Goal: Transaction & Acquisition: Purchase product/service

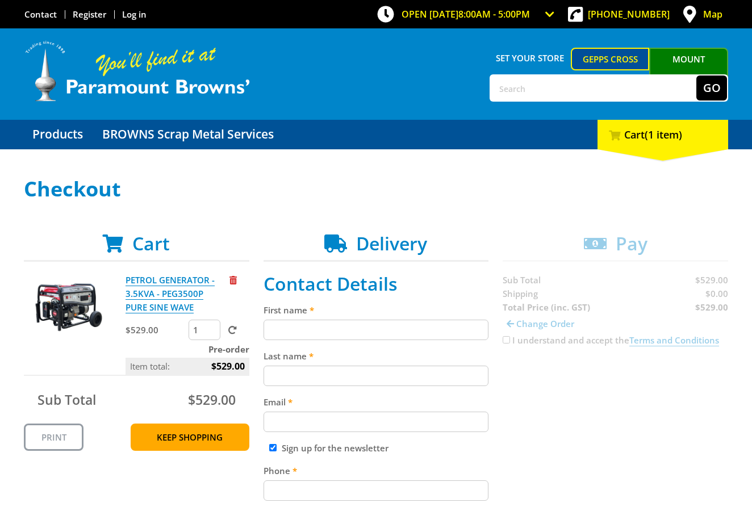
click at [332, 318] on div "First name" at bounding box center [376, 321] width 225 height 37
click at [410, 327] on input "First name" at bounding box center [376, 330] width 225 height 20
paste input "https://screenshot.googleplex.com/6SCKomntVp4e9Sr"
type input "https://screenshot.googleplex.com/6SCKomntVp4e9Sr"
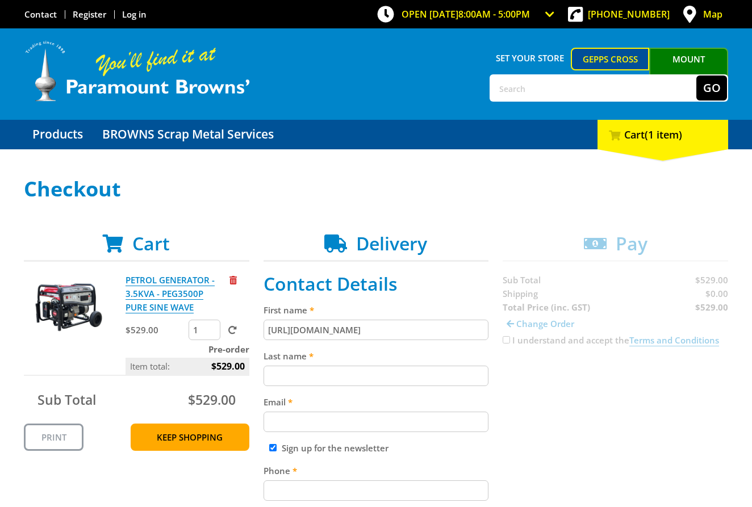
scroll to position [0, 0]
click at [401, 375] on input "Last name" at bounding box center [376, 376] width 225 height 20
paste input "https://screenshot.googleplex.com/6SCKomntVp4e9Sr"
type input "https://screenshot.googleplex.com/6SCKomntVp4e9Sr"
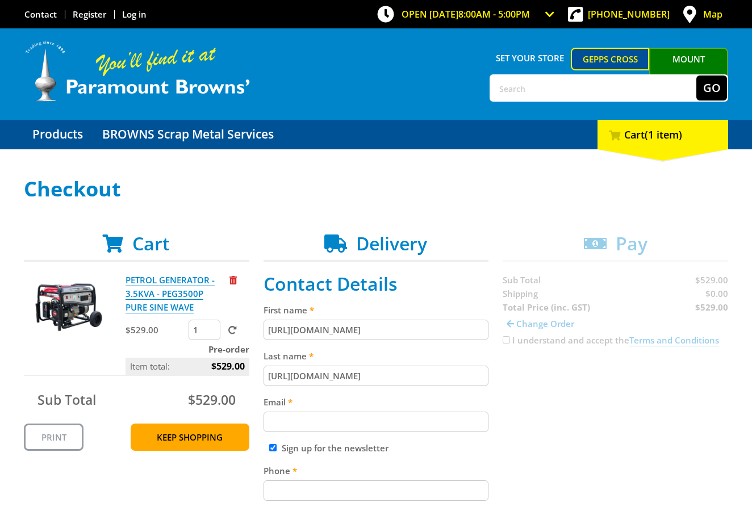
click at [406, 332] on input "https://screenshot.googleplex.com/6SCKomntVp4e9Sr" at bounding box center [376, 330] width 225 height 20
click at [406, 329] on input "https://screenshot.googleplex.com/6SCKomntVp4e9Sr" at bounding box center [376, 330] width 225 height 20
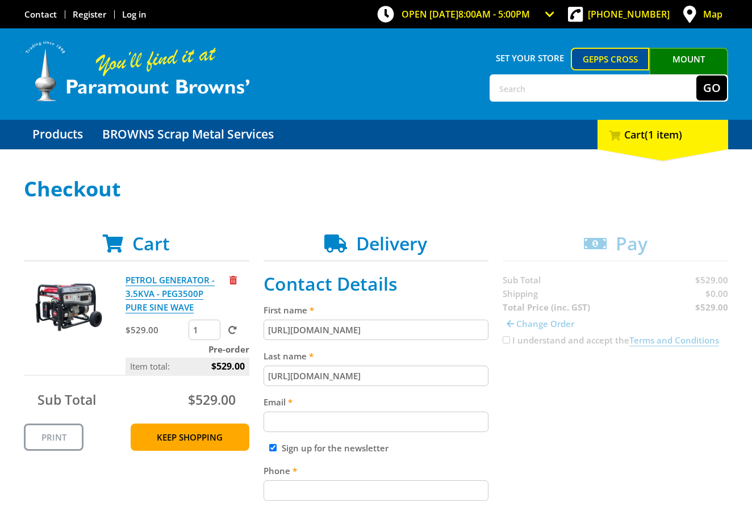
click at [406, 329] on input "https://screenshot.googleplex.com/6SCKomntVp4e9Sr" at bounding box center [376, 330] width 225 height 20
click at [426, 372] on input "https://screenshot.googleplex.com/6SCKomntVp4e9Sr" at bounding box center [376, 376] width 225 height 20
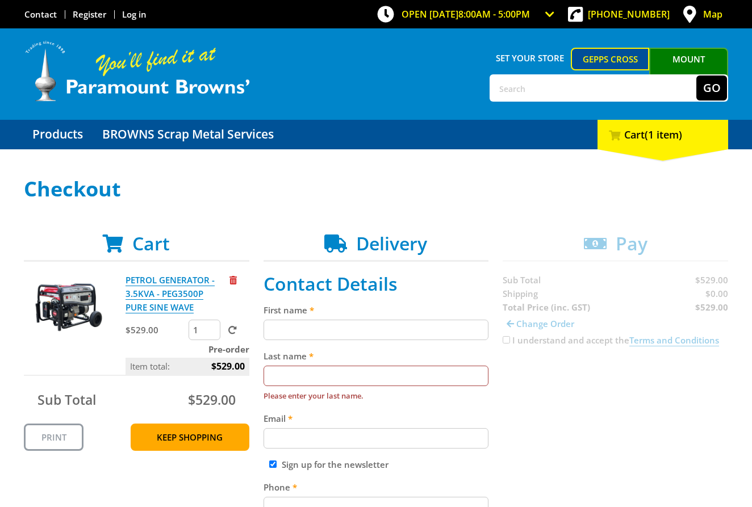
click at [287, 330] on input "First name" at bounding box center [376, 330] width 225 height 20
paste input "[PERSON_NAME]"
type input "[PERSON_NAME]"
click at [300, 368] on input "Last name" at bounding box center [376, 376] width 225 height 20
paste input "[PERSON_NAME]"
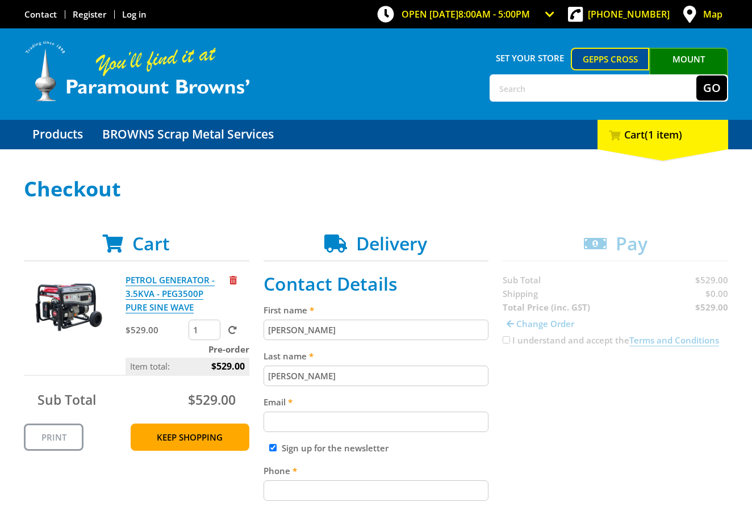
type input "[PERSON_NAME]"
click at [307, 431] on input "Email" at bounding box center [376, 422] width 225 height 20
click at [380, 424] on input "Email" at bounding box center [376, 422] width 225 height 20
paste input "[EMAIL_ADDRESS][DOMAIN_NAME]"
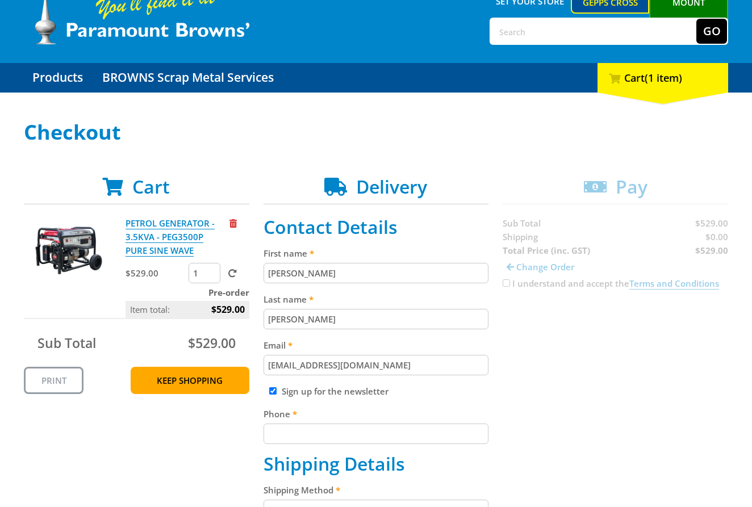
scroll to position [91, 0]
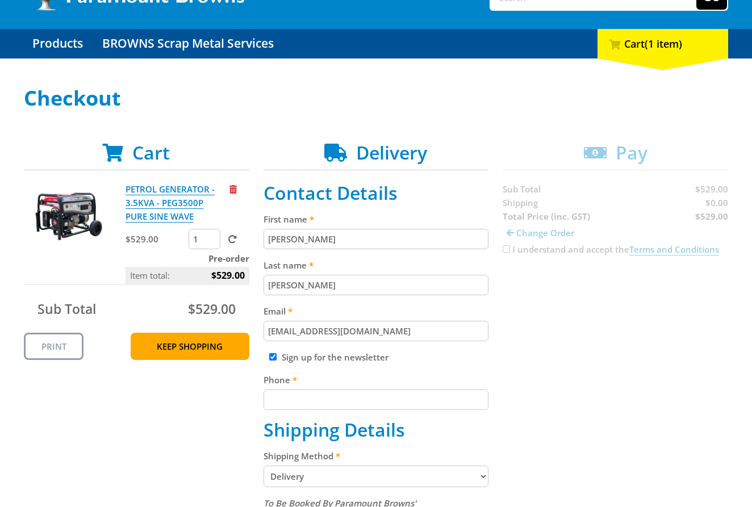
type input "[EMAIL_ADDRESS][DOMAIN_NAME]"
click at [307, 385] on label "Phone" at bounding box center [376, 380] width 225 height 14
click at [307, 390] on input "Phone" at bounding box center [376, 400] width 225 height 20
click at [307, 405] on input "Phone" at bounding box center [376, 400] width 225 height 20
click at [353, 405] on input "Phone" at bounding box center [376, 400] width 225 height 20
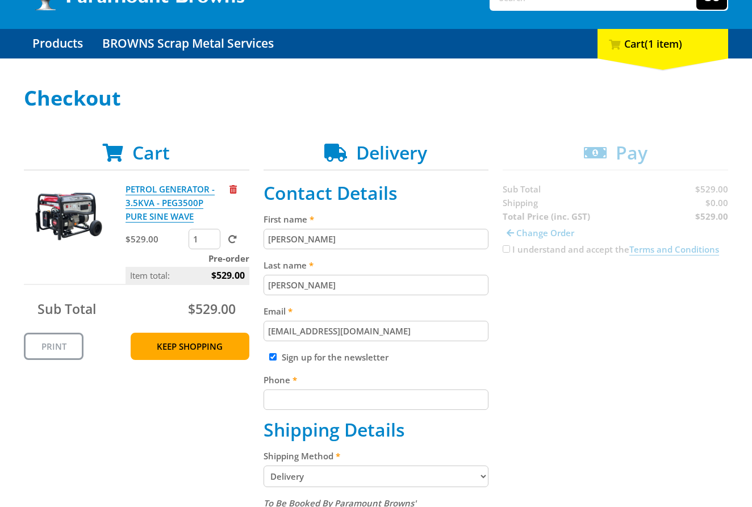
paste input "[PHONE_NUMBER]"
type input "[PHONE_NUMBER]"
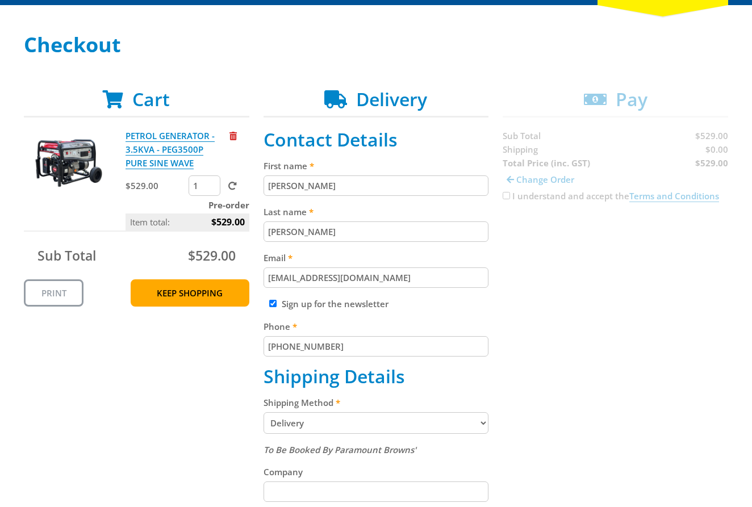
scroll to position [218, 0]
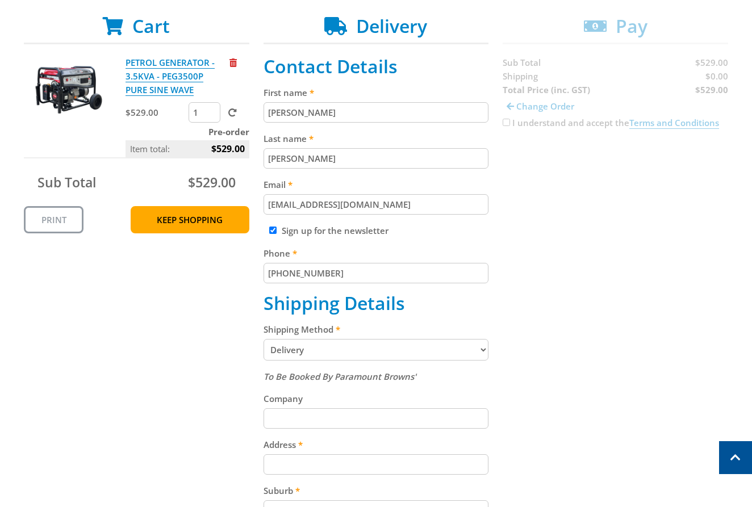
click at [311, 350] on select "Pickup from Gepps Cross Delivery" at bounding box center [376, 350] width 225 height 22
select select "Pickup"
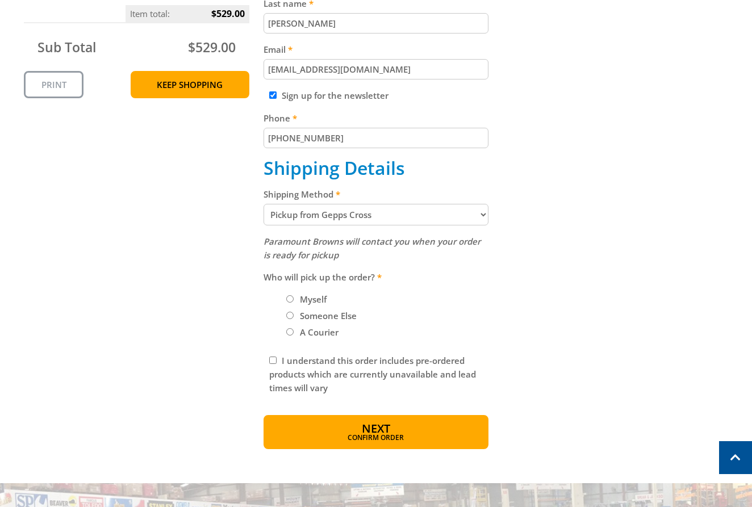
scroll to position [349, 0]
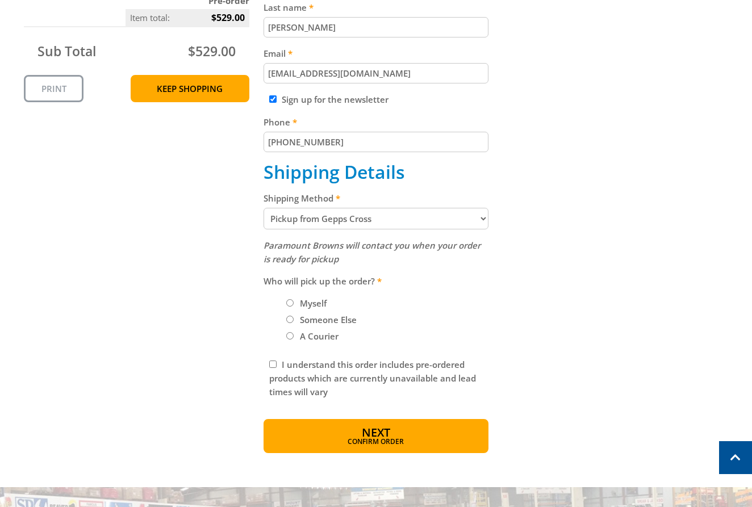
click at [680, 328] on div "Cart PETROL GENERATOR - 3.5KVA - PEG3500P PURE SINE WAVE $529.00 1 Pre-order It…" at bounding box center [376, 168] width 704 height 569
click at [400, 440] on span "Confirm order" at bounding box center [376, 443] width 177 height 7
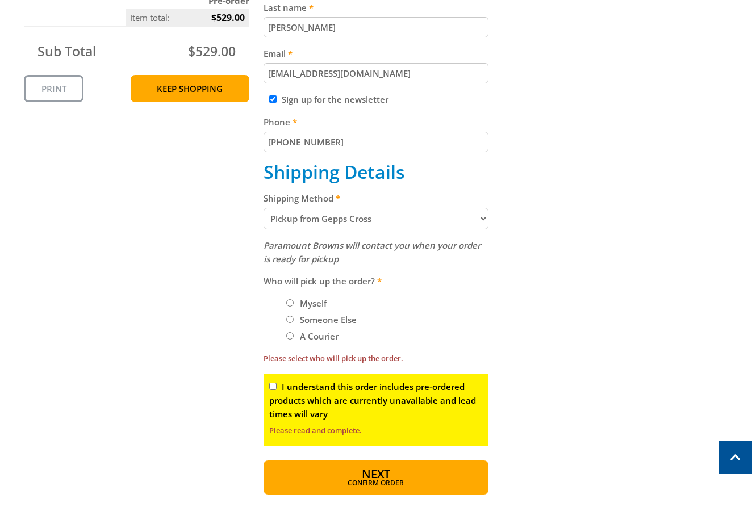
click at [307, 308] on label "Myself" at bounding box center [313, 303] width 35 height 19
click at [294, 307] on input "Myself" at bounding box center [289, 302] width 7 height 7
radio input "true"
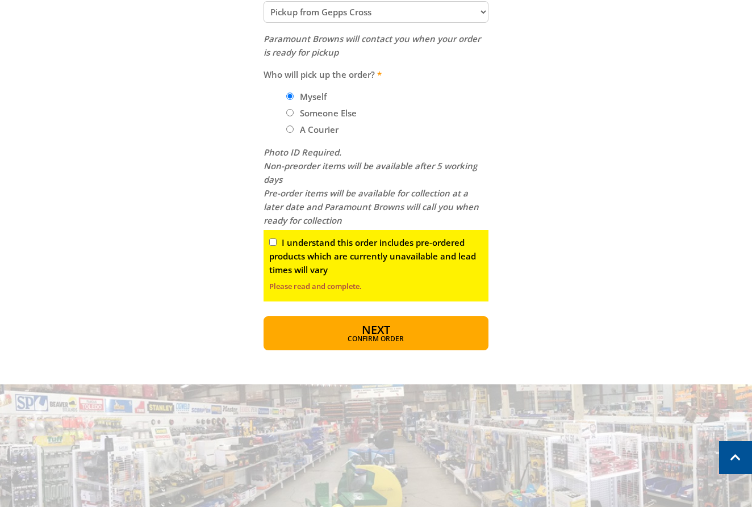
scroll to position [664, 0]
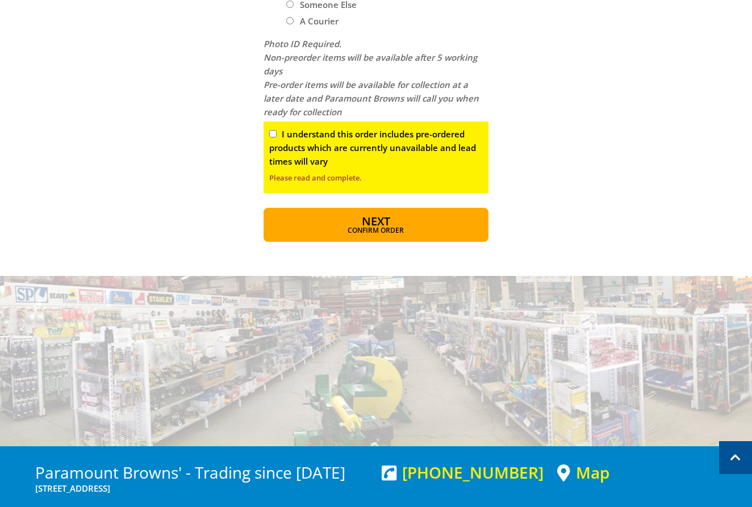
click at [273, 131] on input "I understand this order includes pre-ordered products which are currently unava…" at bounding box center [272, 133] width 7 height 7
checkbox input "true"
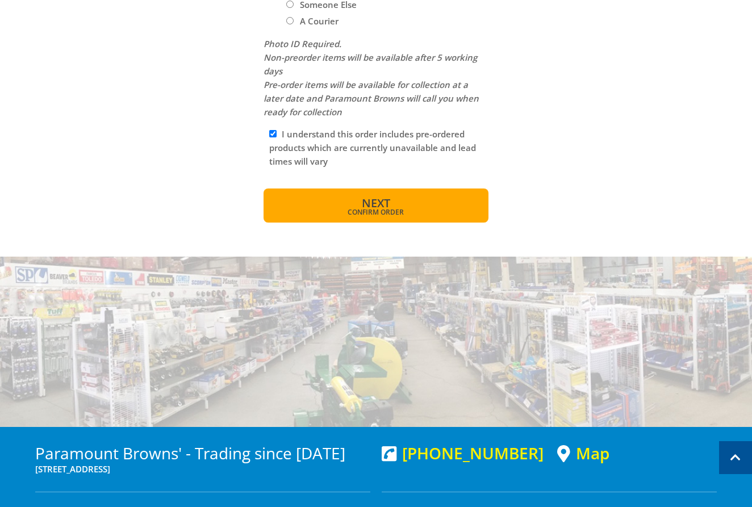
click at [399, 200] on button "Next Confirm order" at bounding box center [376, 206] width 225 height 34
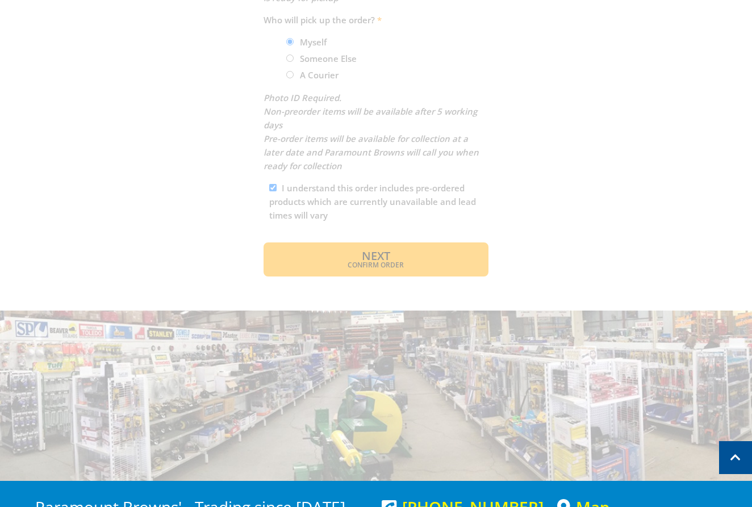
scroll to position [599, 0]
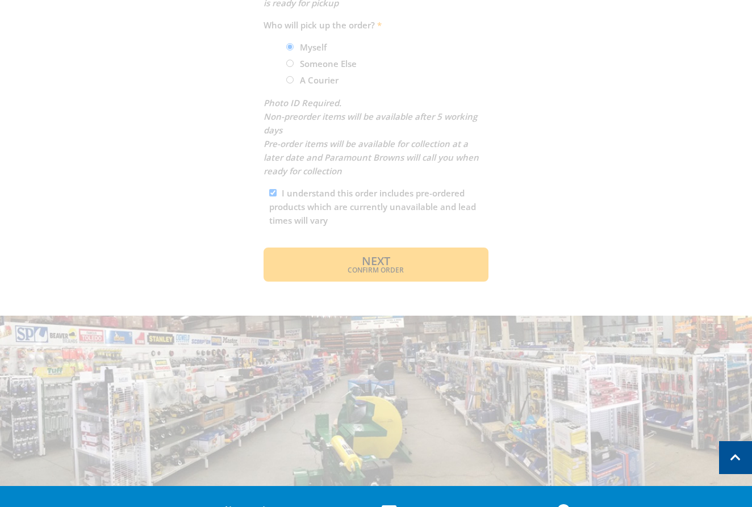
drag, startPoint x: 585, startPoint y: 216, endPoint x: 598, endPoint y: 243, distance: 29.2
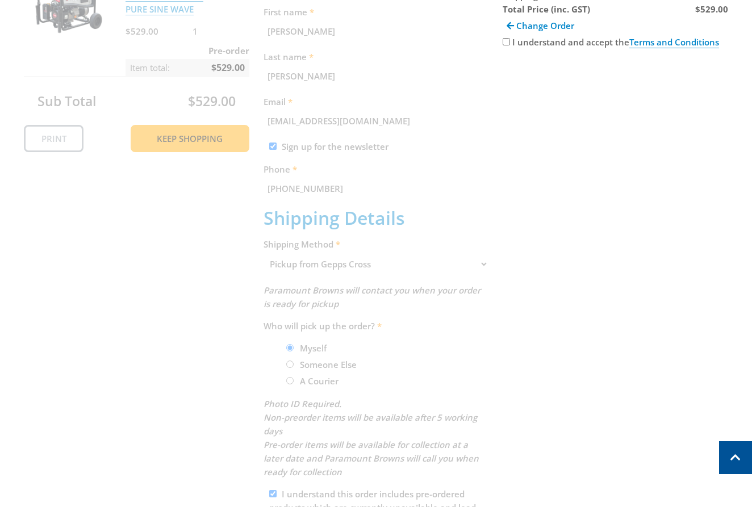
scroll to position [280, 0]
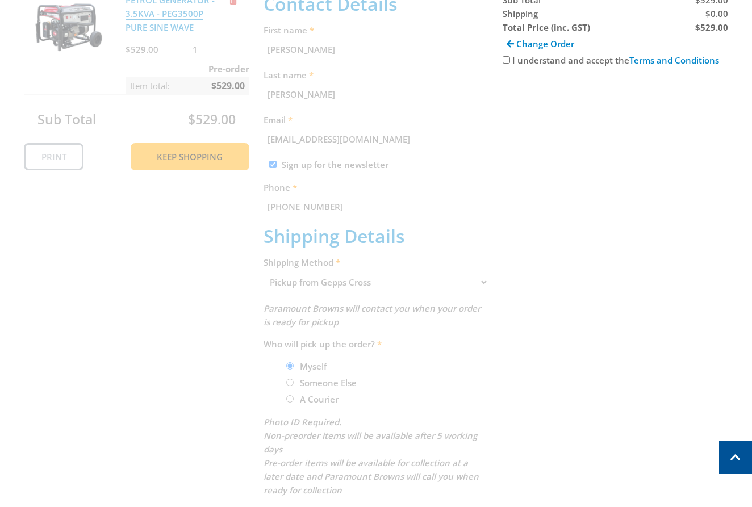
click at [431, 246] on div "Cart PETROL GENERATOR - 3.5KVA - PEG3500P PURE SINE WAVE $529.00 1 Pre-order It…" at bounding box center [376, 277] width 704 height 648
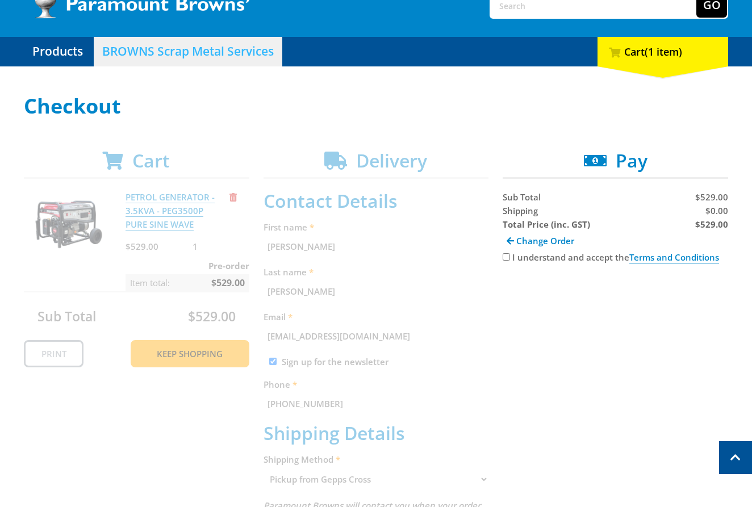
scroll to position [81, 0]
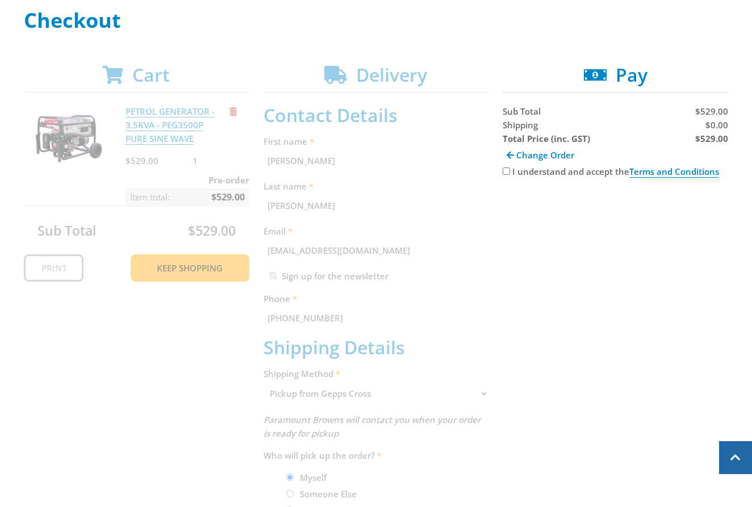
scroll to position [60, 0]
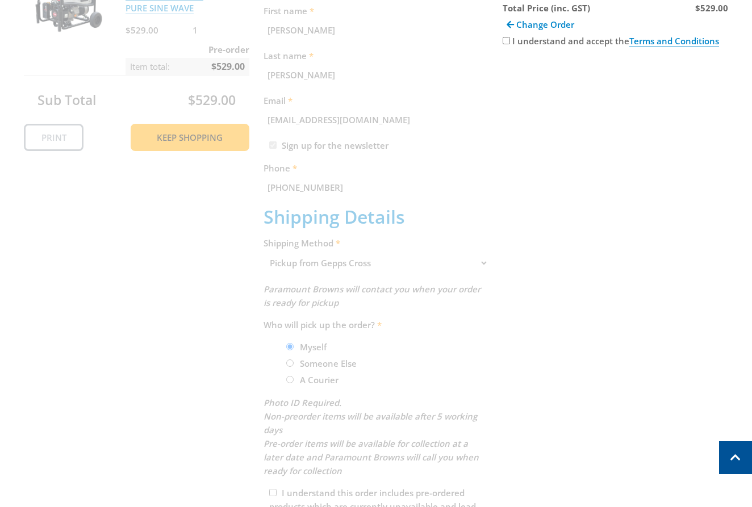
scroll to position [168, 0]
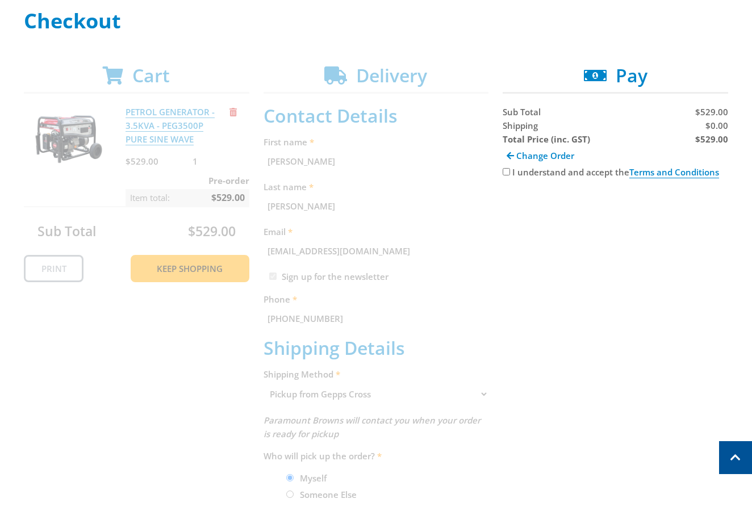
click at [317, 379] on div "Cart PETROL GENERATOR - 3.5KVA - PEG3500P PURE SINE WAVE $529.00 1 Pre-order It…" at bounding box center [376, 389] width 704 height 648
click at [317, 396] on div "Cart PETROL GENERATOR - 3.5KVA - PEG3500P PURE SINE WAVE $529.00 1 Pre-order It…" at bounding box center [376, 389] width 704 height 648
click at [348, 394] on div "Cart PETROL GENERATOR - 3.5KVA - PEG3500P PURE SINE WAVE $529.00 1 Pre-order It…" at bounding box center [376, 389] width 704 height 648
click at [350, 394] on div "Cart PETROL GENERATOR - 3.5KVA - PEG3500P PURE SINE WAVE $529.00 1 Pre-order It…" at bounding box center [376, 389] width 704 height 648
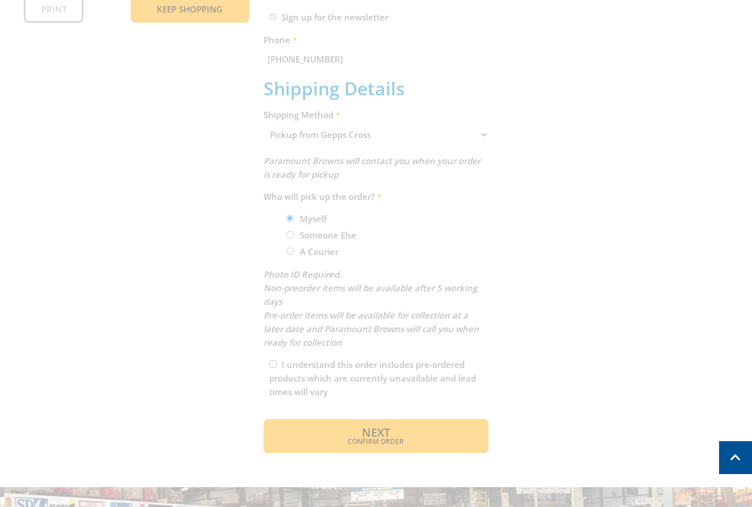
scroll to position [428, 0]
click at [271, 363] on div "Cart PETROL GENERATOR - 3.5KVA - PEG3500P PURE SINE WAVE $529.00 1 Pre-order It…" at bounding box center [376, 129] width 704 height 648
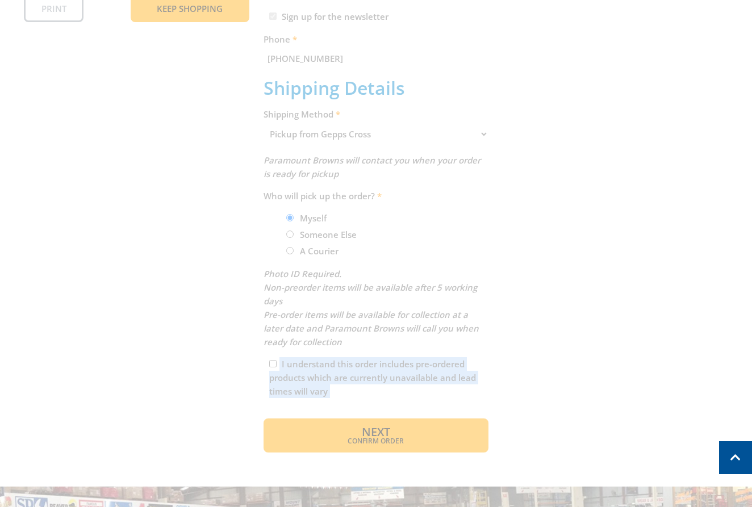
click at [271, 363] on div "Cart PETROL GENERATOR - 3.5KVA - PEG3500P PURE SINE WAVE $529.00 1 Pre-order It…" at bounding box center [376, 129] width 704 height 648
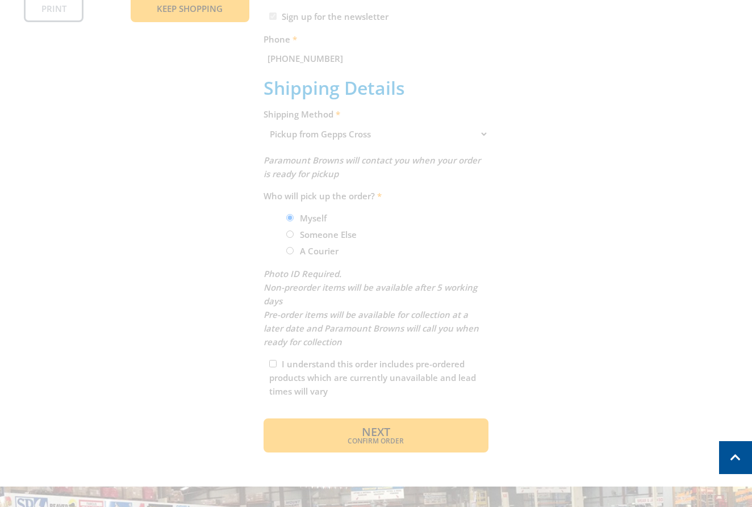
drag, startPoint x: 304, startPoint y: 225, endPoint x: 307, endPoint y: 232, distance: 7.2
click at [304, 227] on div "Cart PETROL GENERATOR - 3.5KVA - PEG3500P PURE SINE WAVE $529.00 1 Pre-order It…" at bounding box center [376, 129] width 704 height 648
click at [307, 232] on div "Cart PETROL GENERATOR - 3.5KVA - PEG3500P PURE SINE WAVE $529.00 1 Pre-order It…" at bounding box center [376, 129] width 704 height 648
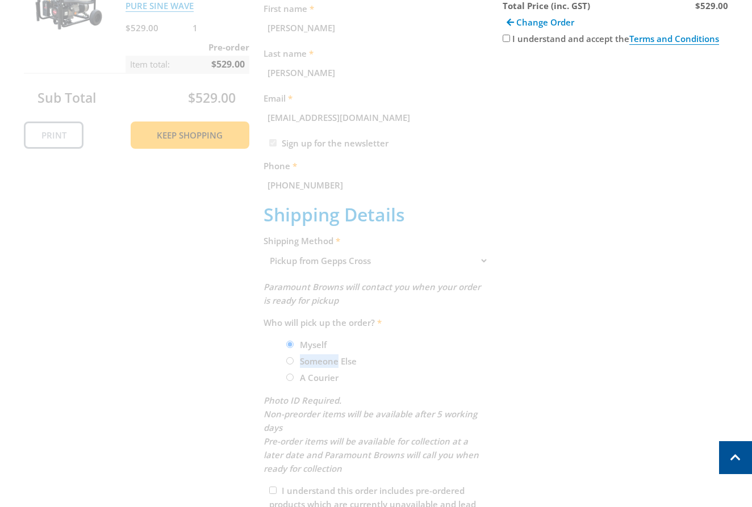
scroll to position [139, 0]
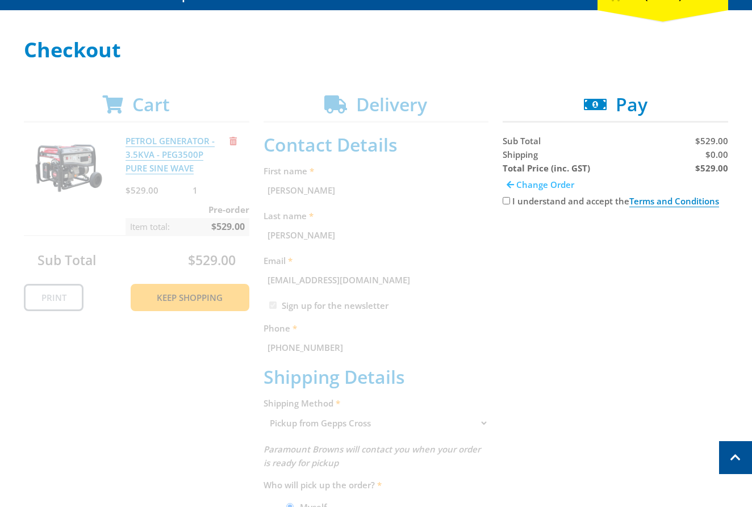
click at [547, 186] on span "Change Order" at bounding box center [545, 184] width 58 height 11
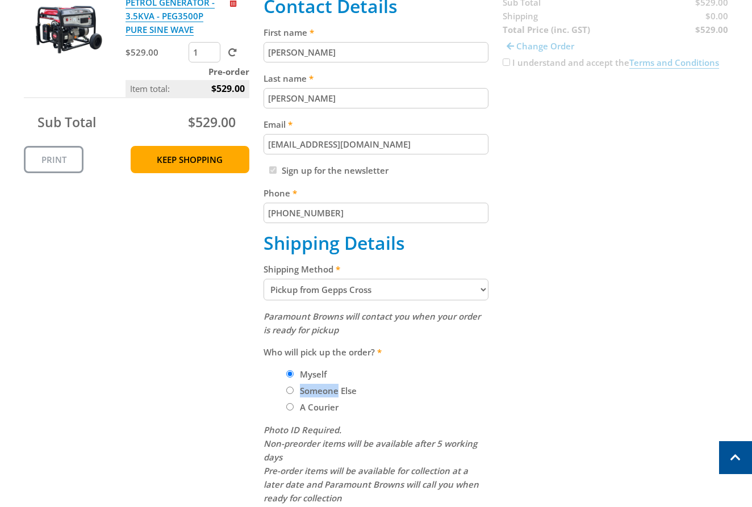
scroll to position [280, 0]
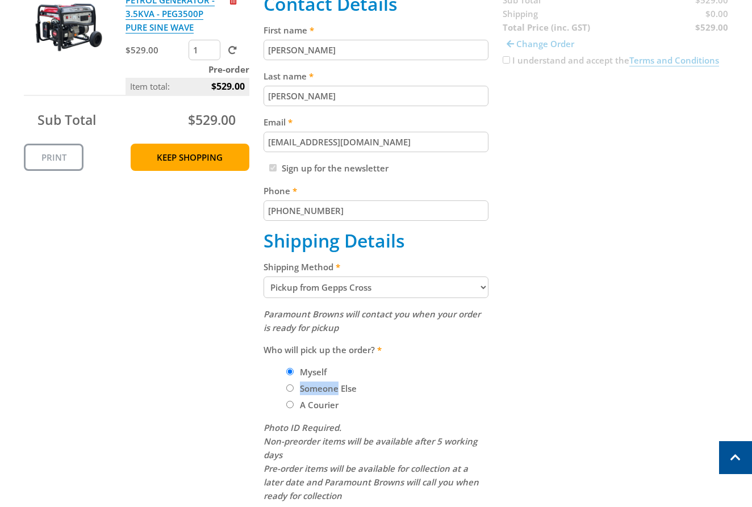
click at [314, 289] on select "Pickup from Gepps Cross Delivery" at bounding box center [376, 288] width 225 height 22
select select "Delivery"
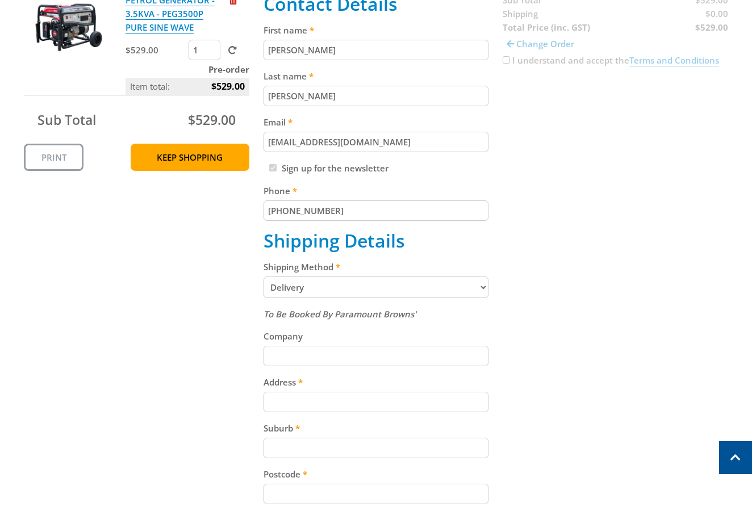
click at [288, 404] on input "Address" at bounding box center [376, 402] width 225 height 20
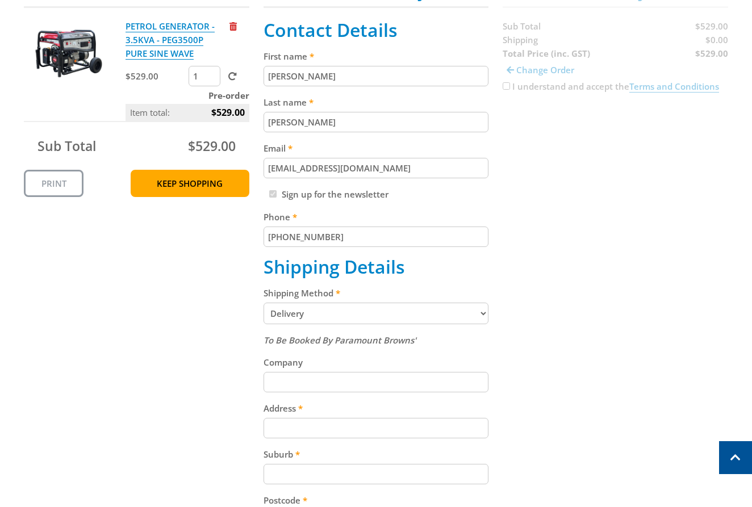
scroll to position [253, 0]
drag, startPoint x: 308, startPoint y: 420, endPoint x: 323, endPoint y: 433, distance: 19.3
click at [308, 420] on input "Address" at bounding box center [376, 429] width 225 height 20
paste input "[STREET_ADDRESS]"
type input "[STREET_ADDRESS]"
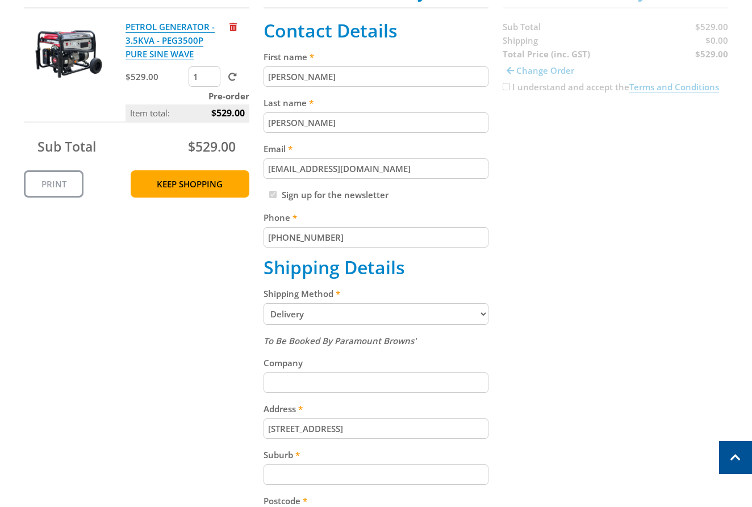
click at [310, 472] on input "Suburb" at bounding box center [376, 475] width 225 height 20
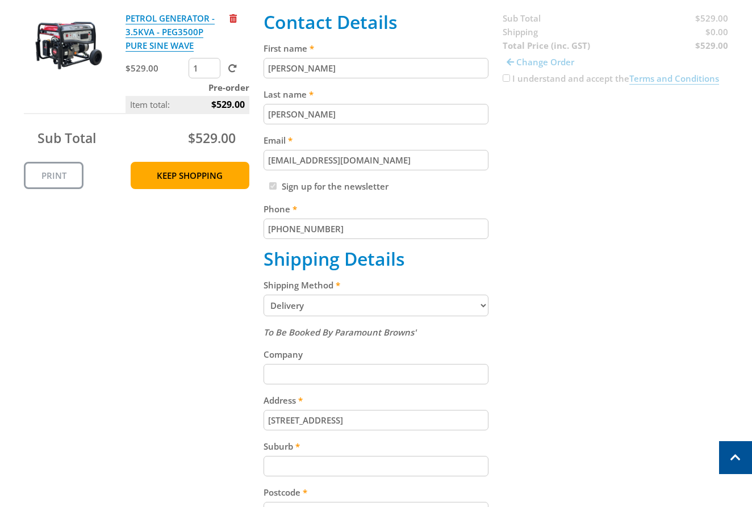
scroll to position [299, 0]
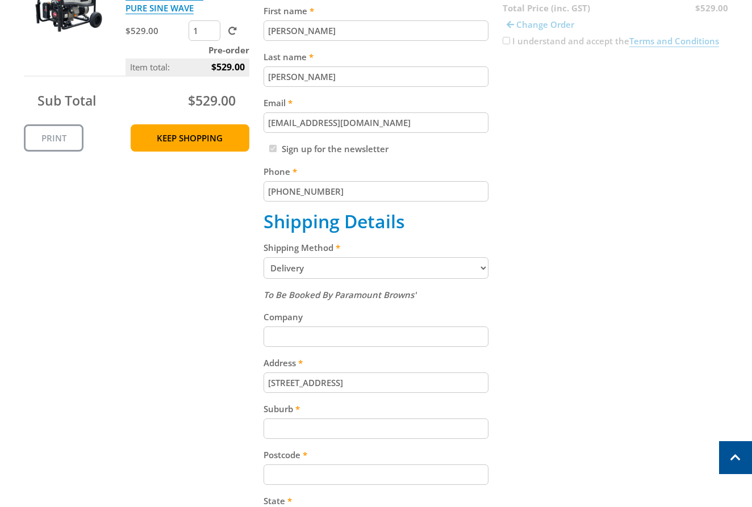
click at [307, 416] on label "Suburb" at bounding box center [376, 409] width 225 height 14
click at [307, 419] on input "Suburb" at bounding box center [376, 429] width 225 height 20
paste input "Gepps Cross"
type input "Gepps Cross"
click at [329, 480] on input "Postcode" at bounding box center [376, 475] width 225 height 20
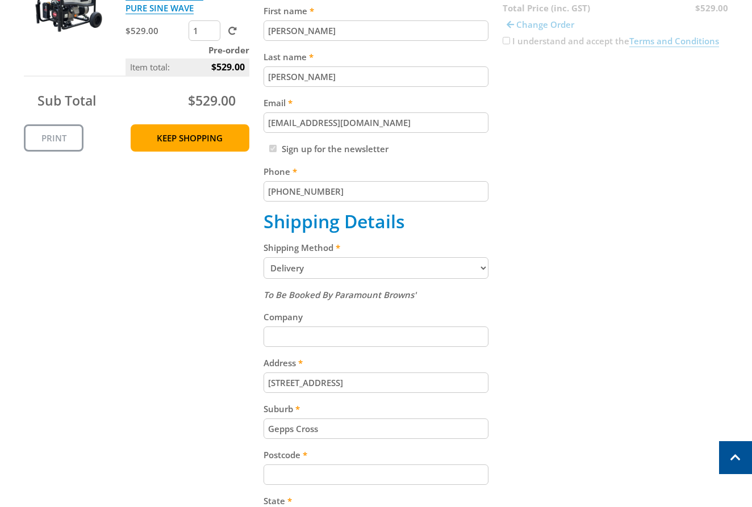
paste input "5094"
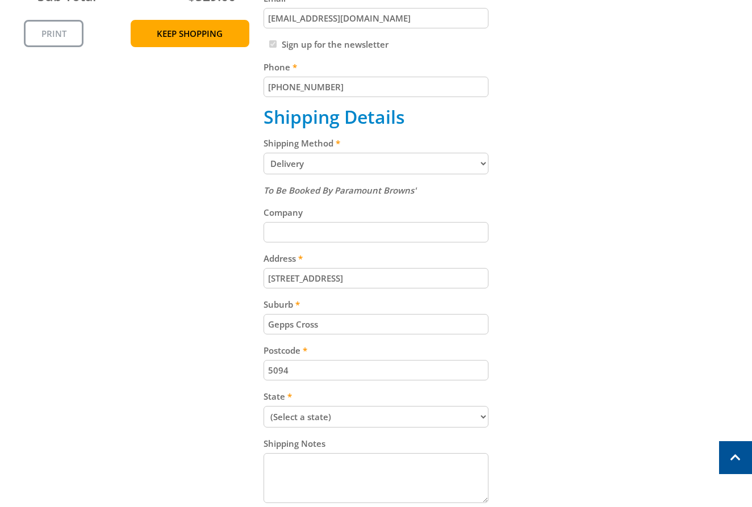
scroll to position [449, 0]
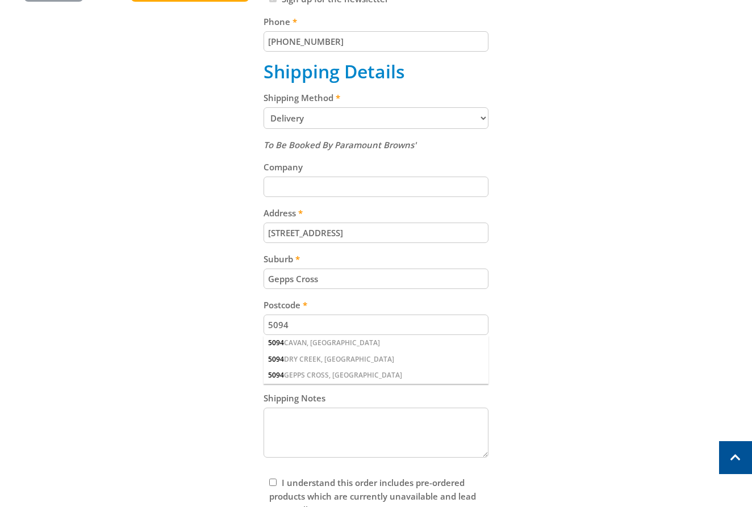
type input "5094"
click at [571, 357] on div "Cart PETROL GENERATOR - 3.5KVA - PEG3500P PURE SINE WAVE $529.00 1 Pre-order It…" at bounding box center [376, 178] width 704 height 788
click at [353, 374] on select "(Select a state) South Australia Victoria New South Wales Queensland Western Au…" at bounding box center [376, 372] width 225 height 22
select select "SA"
click at [264, 361] on select "(Select a state) South Australia Victoria New South Wales Queensland Western Au…" at bounding box center [376, 372] width 225 height 22
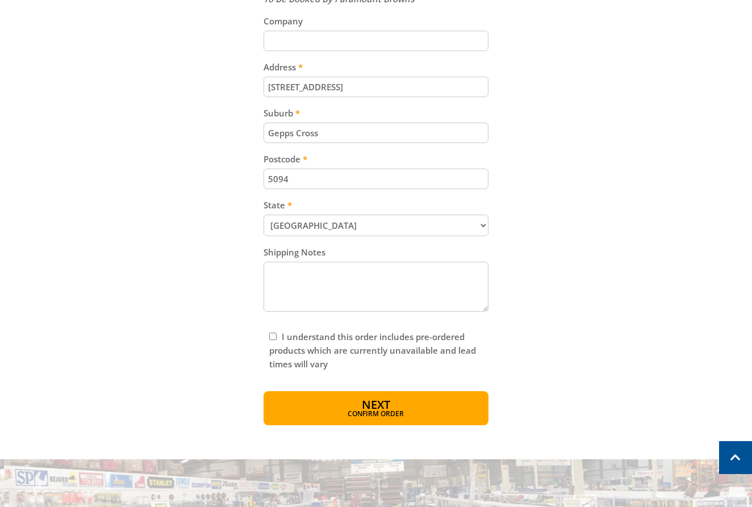
scroll to position [597, 0]
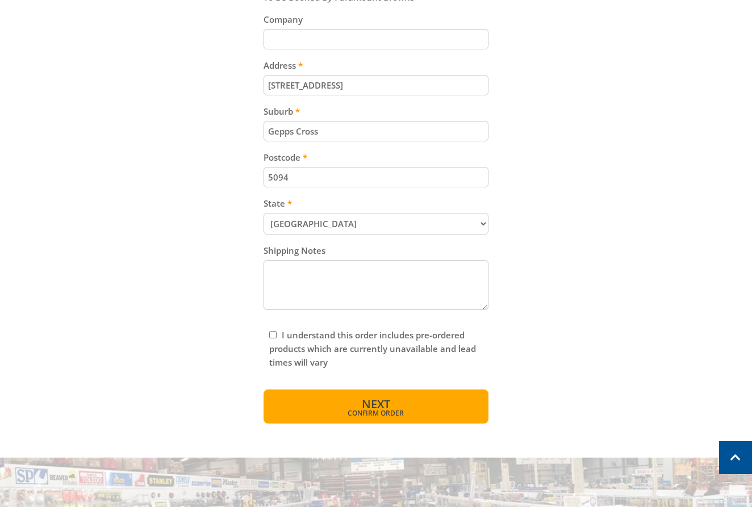
click at [370, 407] on span "Next" at bounding box center [376, 403] width 28 height 15
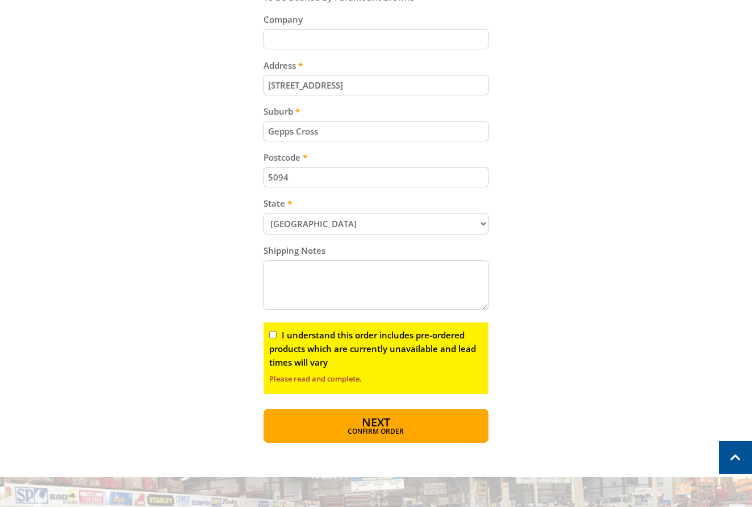
click at [275, 335] on input "I understand this order includes pre-ordered products which are currently unava…" at bounding box center [272, 334] width 7 height 7
checkbox input "true"
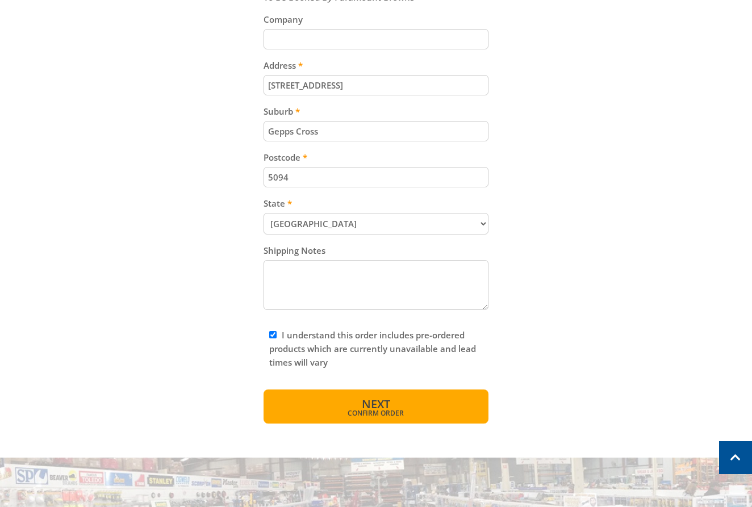
click at [367, 411] on span "Confirm order" at bounding box center [376, 413] width 177 height 7
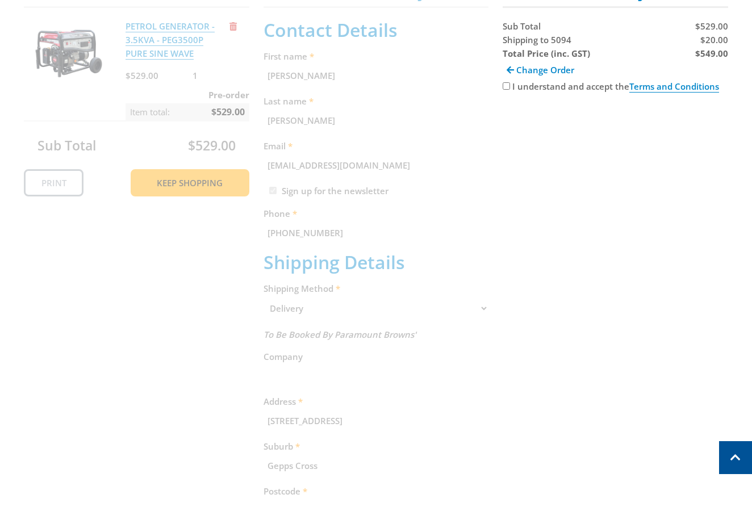
scroll to position [233, 0]
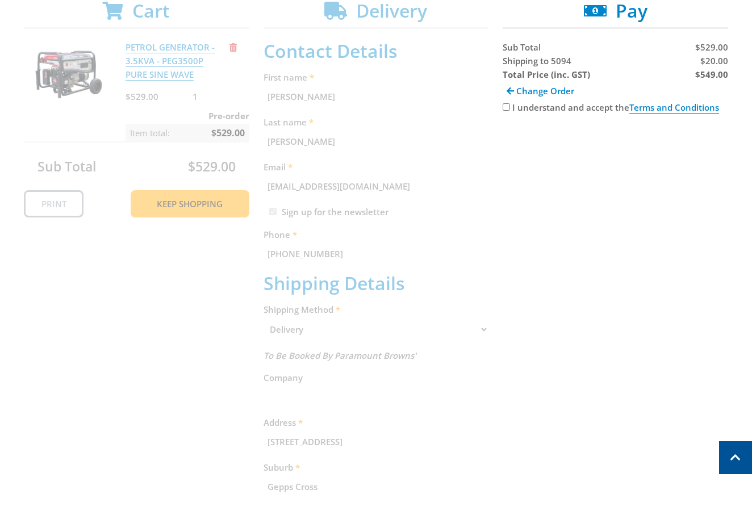
click at [584, 284] on div "Cart PETROL GENERATOR - 3.5KVA - PEG3500P PURE SINE WAVE $529.00 1 Pre-order It…" at bounding box center [376, 387] width 704 height 775
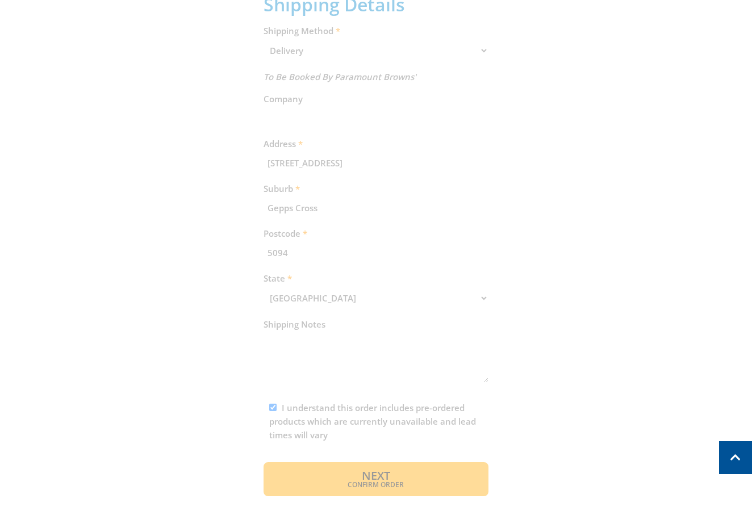
scroll to position [579, 0]
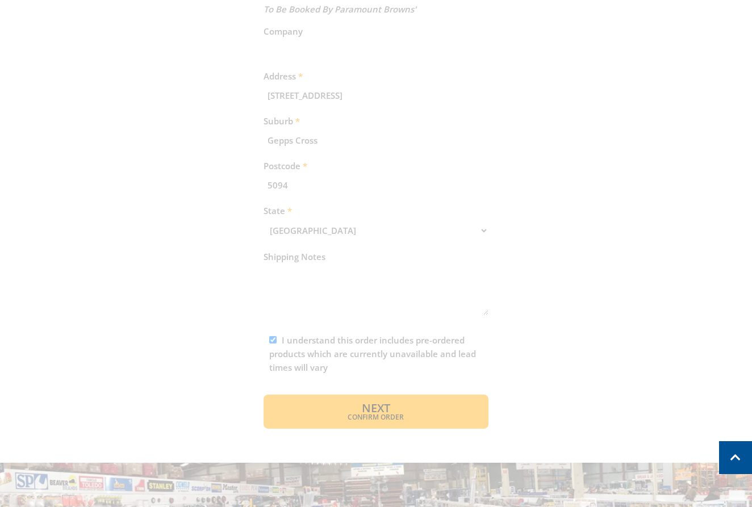
click at [407, 414] on div "Cart PETROL GENERATOR - 3.5KVA - PEG3500P PURE SINE WAVE $529.00 1 Pre-order It…" at bounding box center [376, 41] width 704 height 775
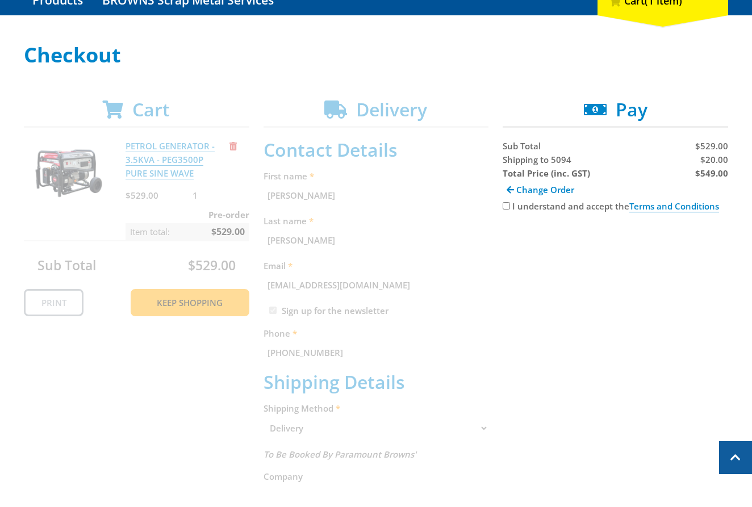
scroll to position [16, 0]
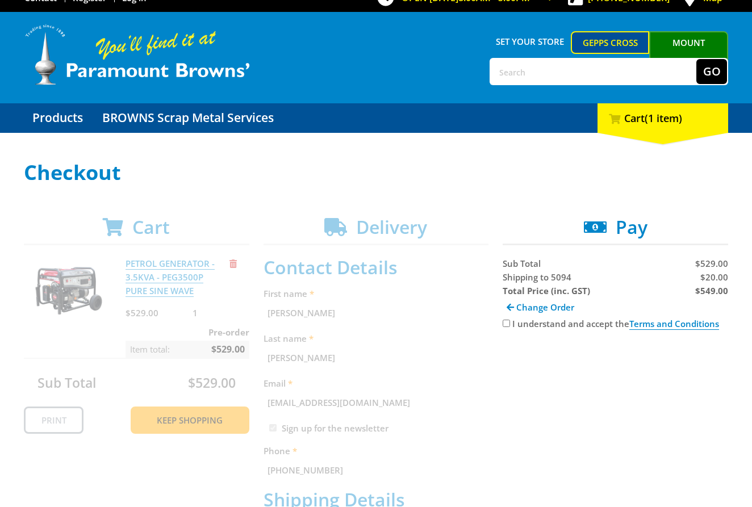
click at [505, 323] on input "I understand and accept the Terms and Conditions" at bounding box center [506, 323] width 7 height 7
checkbox input "true"
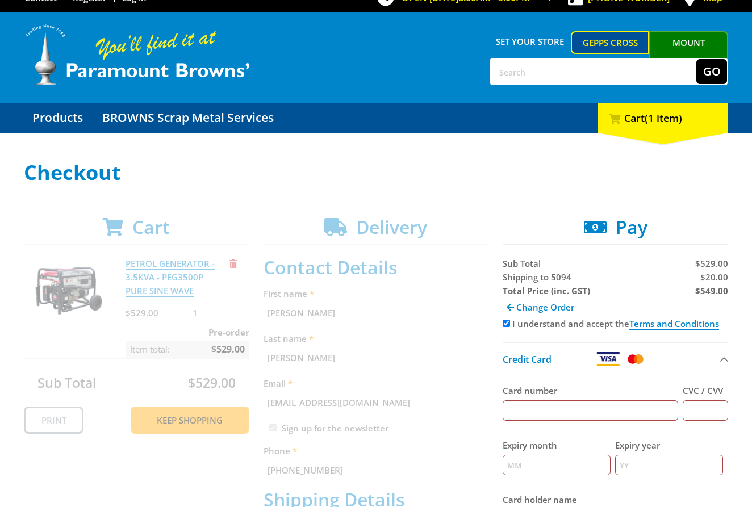
click at [547, 404] on input "Card number" at bounding box center [591, 410] width 176 height 20
type input "[CREDIT_CARD_NUMBER]"
type input "123"
type input "12"
type input "2025"
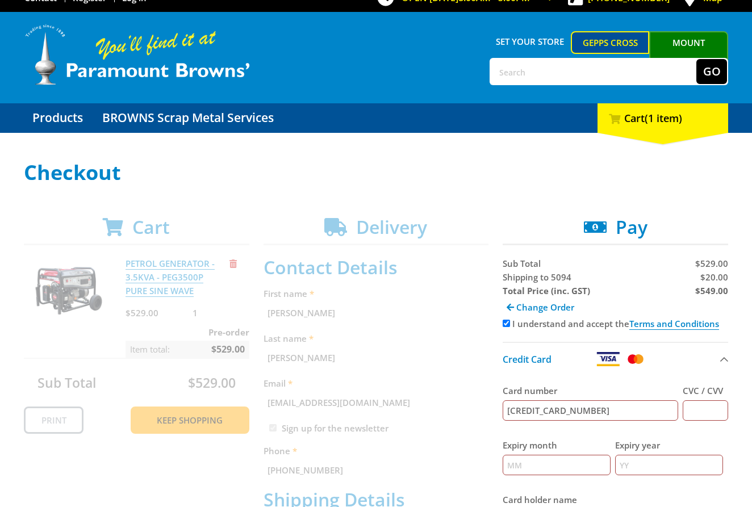
type input "[PERSON_NAME]"
click at [715, 281] on span "$20.00" at bounding box center [714, 276] width 28 height 11
copy span "20.00"
click at [708, 291] on strong "$549.00" at bounding box center [711, 290] width 33 height 11
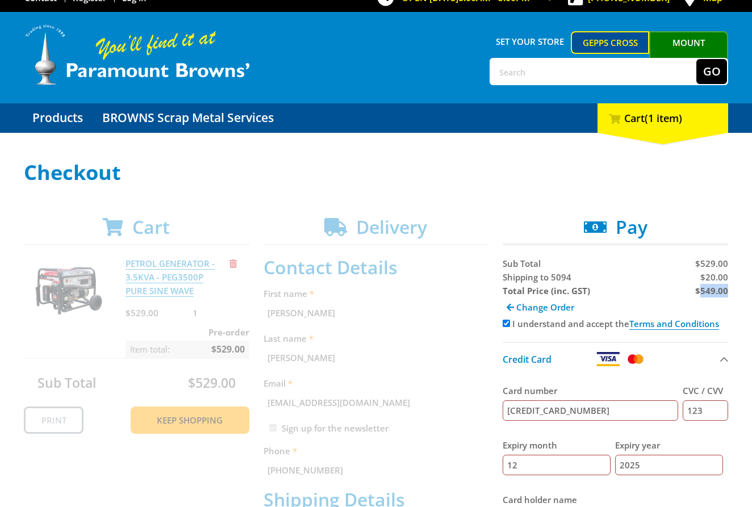
click at [708, 291] on strong "$549.00" at bounding box center [711, 290] width 33 height 11
copy strong "549.00"
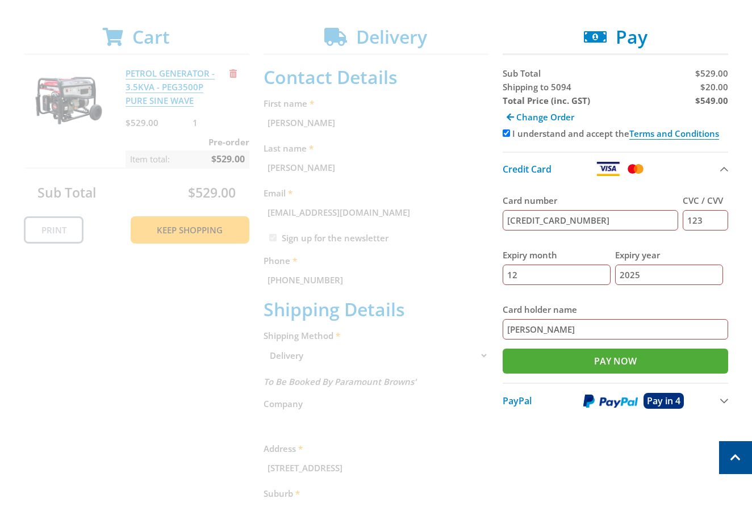
scroll to position [53, 0]
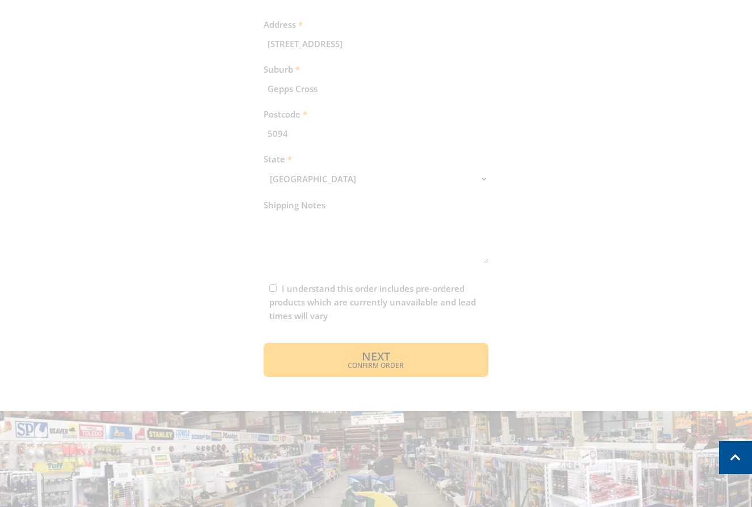
scroll to position [633, 0]
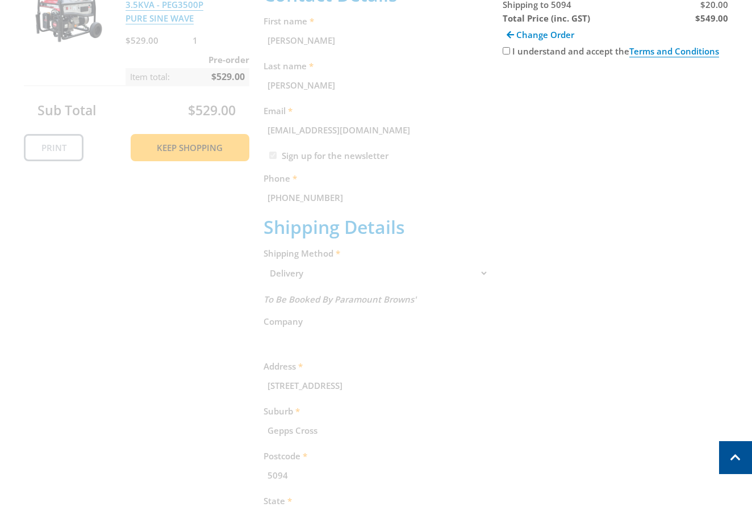
scroll to position [287, 0]
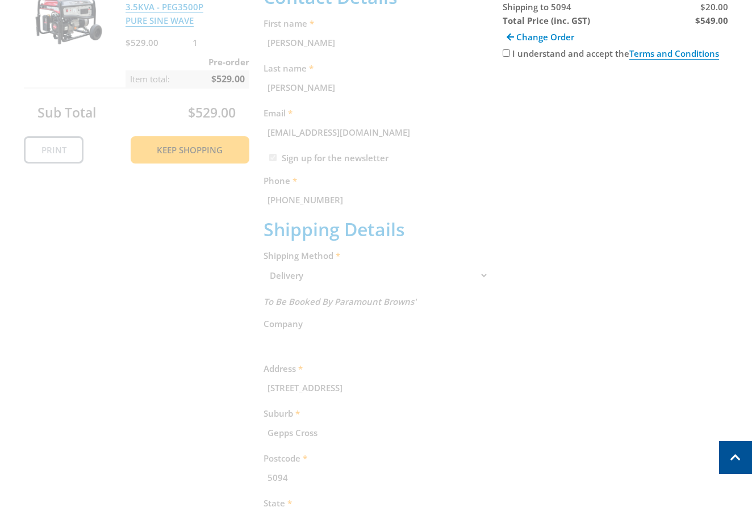
click at [193, 150] on div "Cart PETROL GENERATOR - 3.5KVA - PEG3500P PURE SINE WAVE $529.00 1 Pre-order It…" at bounding box center [376, 333] width 704 height 775
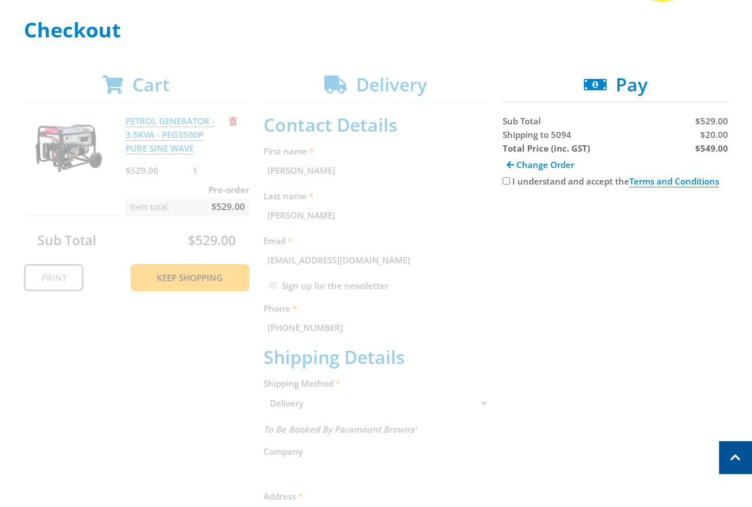
scroll to position [150, 0]
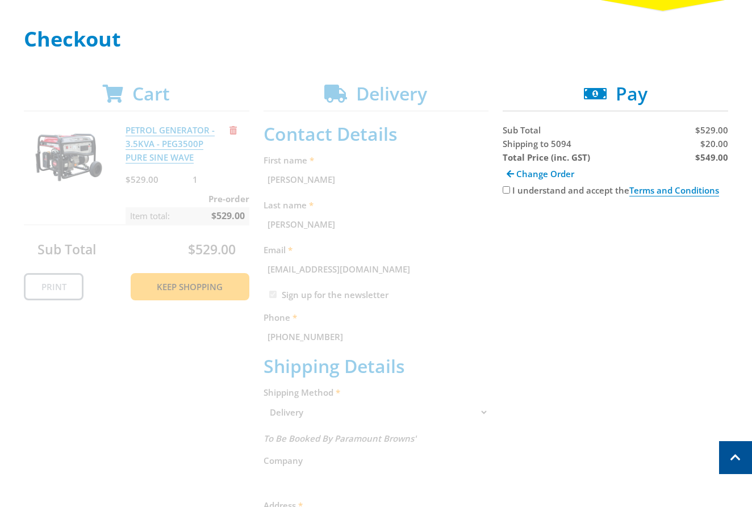
click at [293, 403] on div "Cart PETROL GENERATOR - 3.5KVA - PEG3500P PURE SINE WAVE $529.00 1 Pre-order It…" at bounding box center [376, 470] width 704 height 775
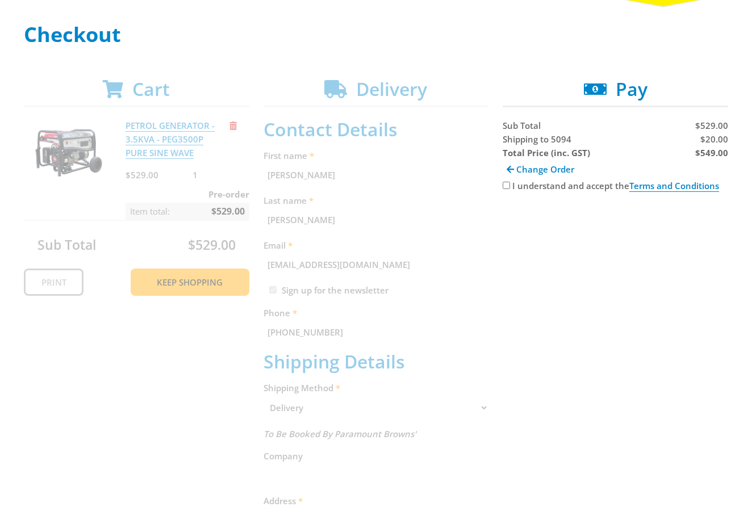
scroll to position [156, 0]
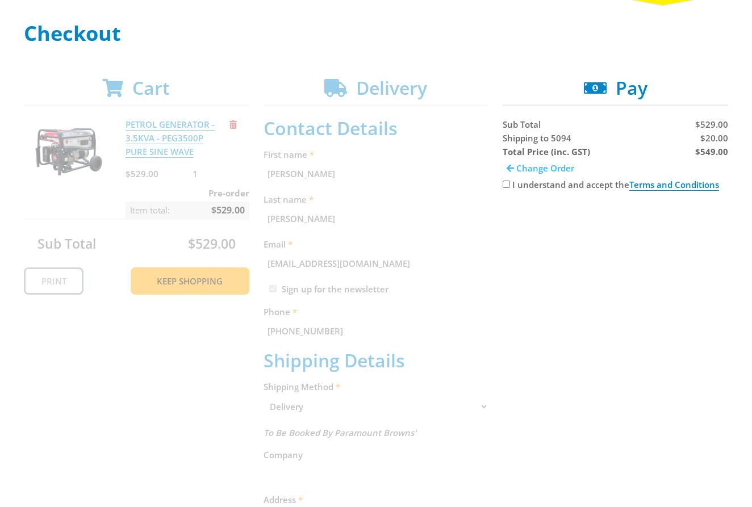
click at [534, 169] on span "Change Order" at bounding box center [545, 167] width 58 height 11
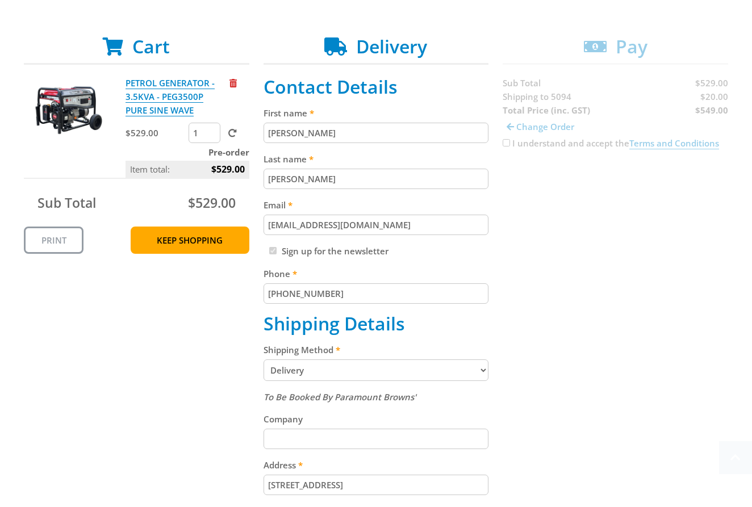
scroll to position [229, 0]
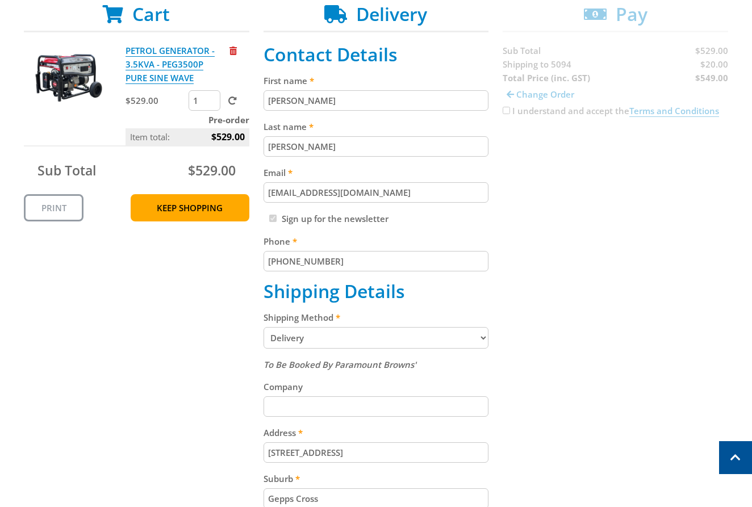
click at [309, 340] on select "Pickup from Gepps Cross Delivery" at bounding box center [376, 338] width 225 height 22
select select "Pickup"
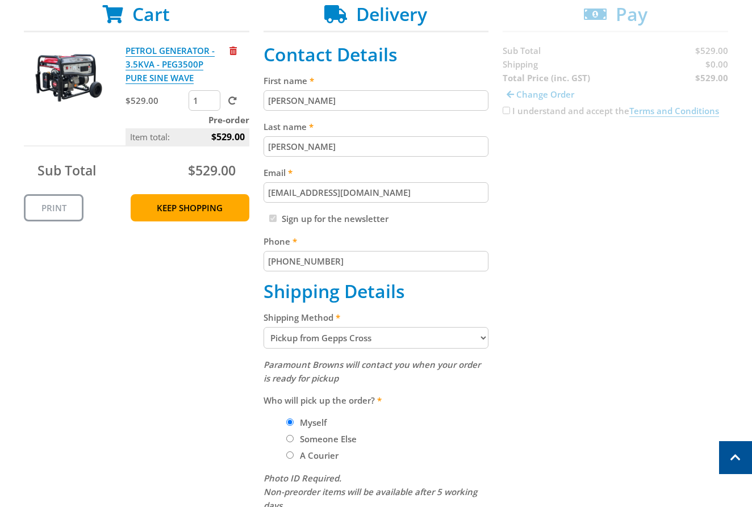
click at [504, 112] on div "Cart PETROL GENERATOR - 3.5KVA - PEG3500P PURE SINE WAVE $529.00 1 Pre-order It…" at bounding box center [376, 330] width 704 height 654
click at [505, 111] on div "Cart PETROL GENERATOR - 3.5KVA - PEG3500P PURE SINE WAVE $529.00 1 Pre-order It…" at bounding box center [376, 330] width 704 height 654
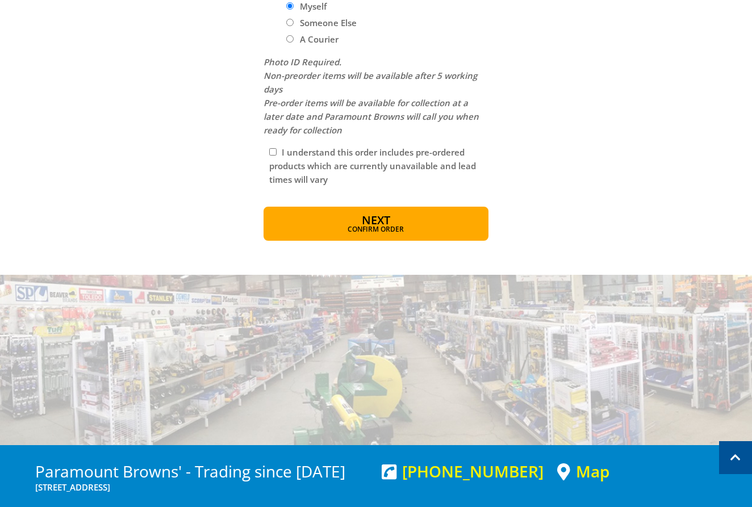
scroll to position [498, 0]
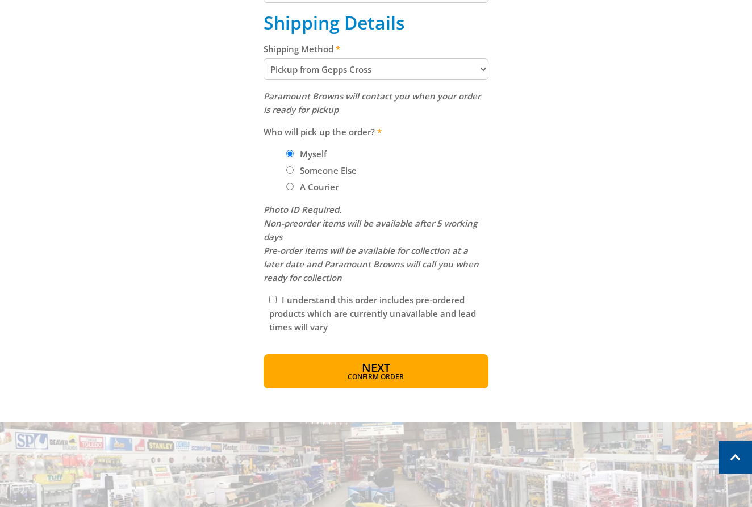
click at [270, 302] on input "I understand this order includes pre-ordered products which are currently unava…" at bounding box center [272, 299] width 7 height 7
checkbox input "true"
click at [392, 366] on button "Next Confirm order" at bounding box center [376, 371] width 225 height 34
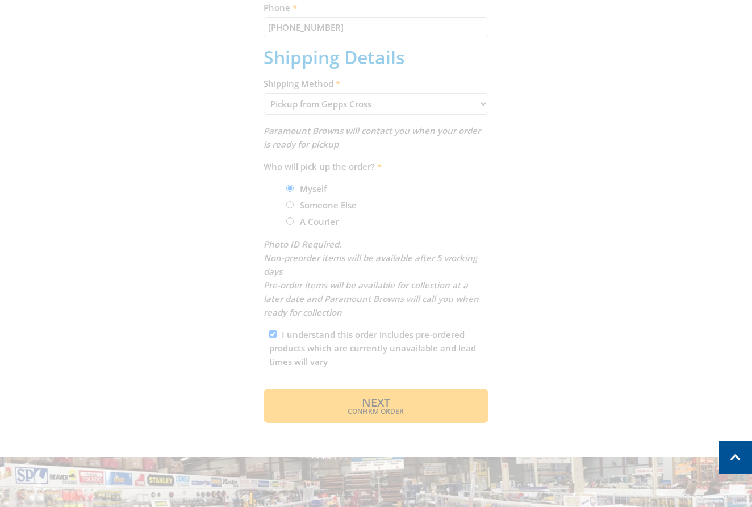
scroll to position [154, 0]
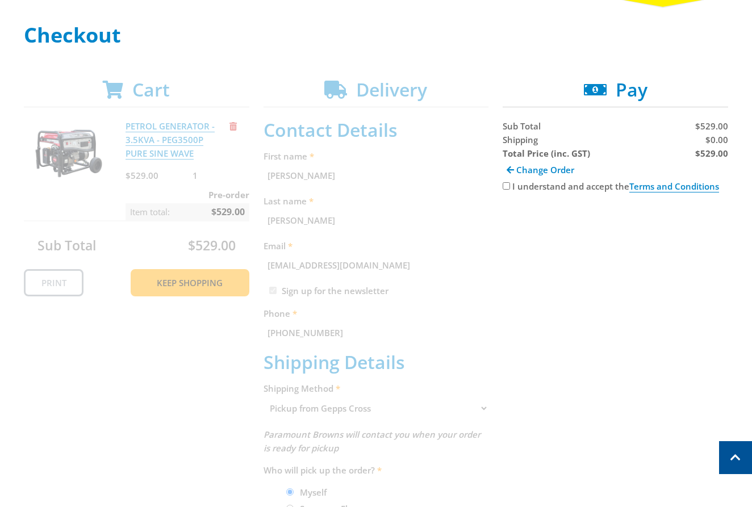
click at [503, 189] on input "I understand and accept the Terms and Conditions" at bounding box center [506, 185] width 7 height 7
checkbox input "true"
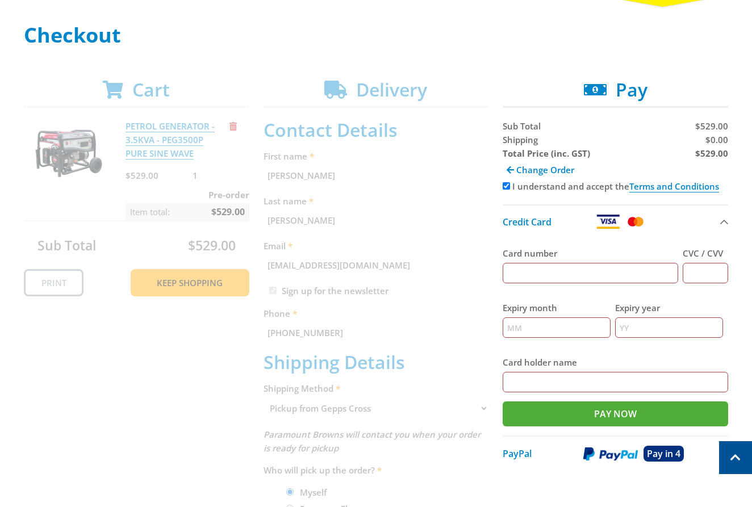
click at [559, 271] on input "Card number" at bounding box center [591, 273] width 176 height 20
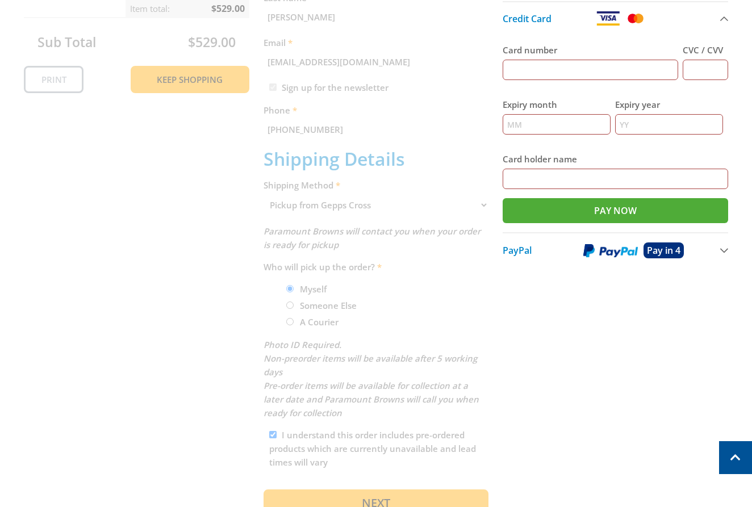
scroll to position [358, 0]
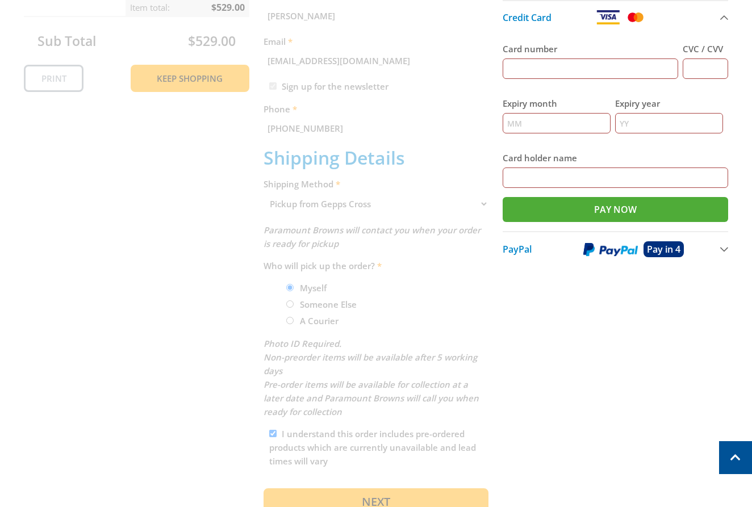
click at [562, 75] on input "Card number" at bounding box center [591, 69] width 176 height 20
type input "[CREDIT_CARD_NUMBER]"
type input "123"
type input "12"
type input "2025"
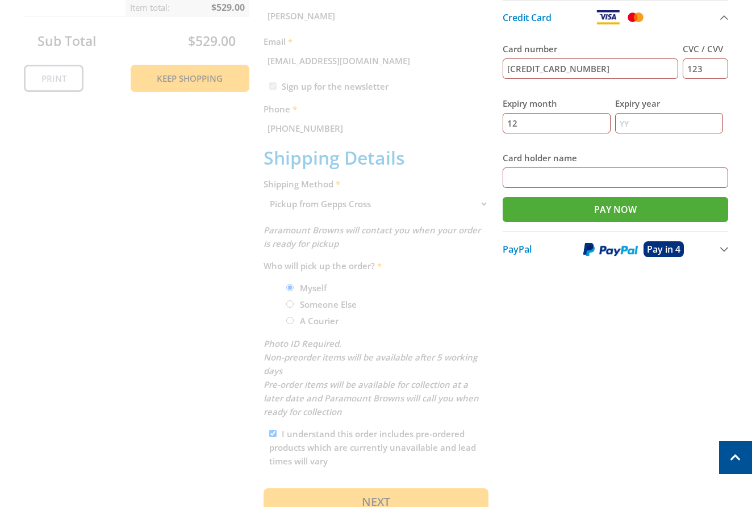
type input "[PERSON_NAME]"
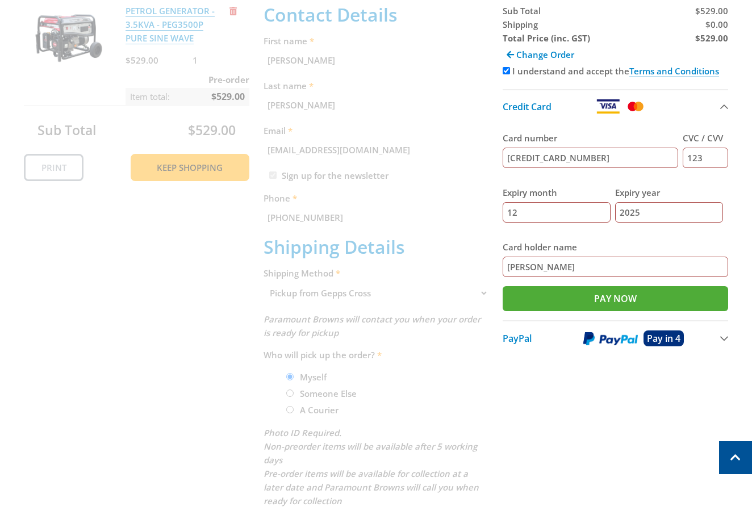
scroll to position [105, 0]
